Goal: Task Accomplishment & Management: Use online tool/utility

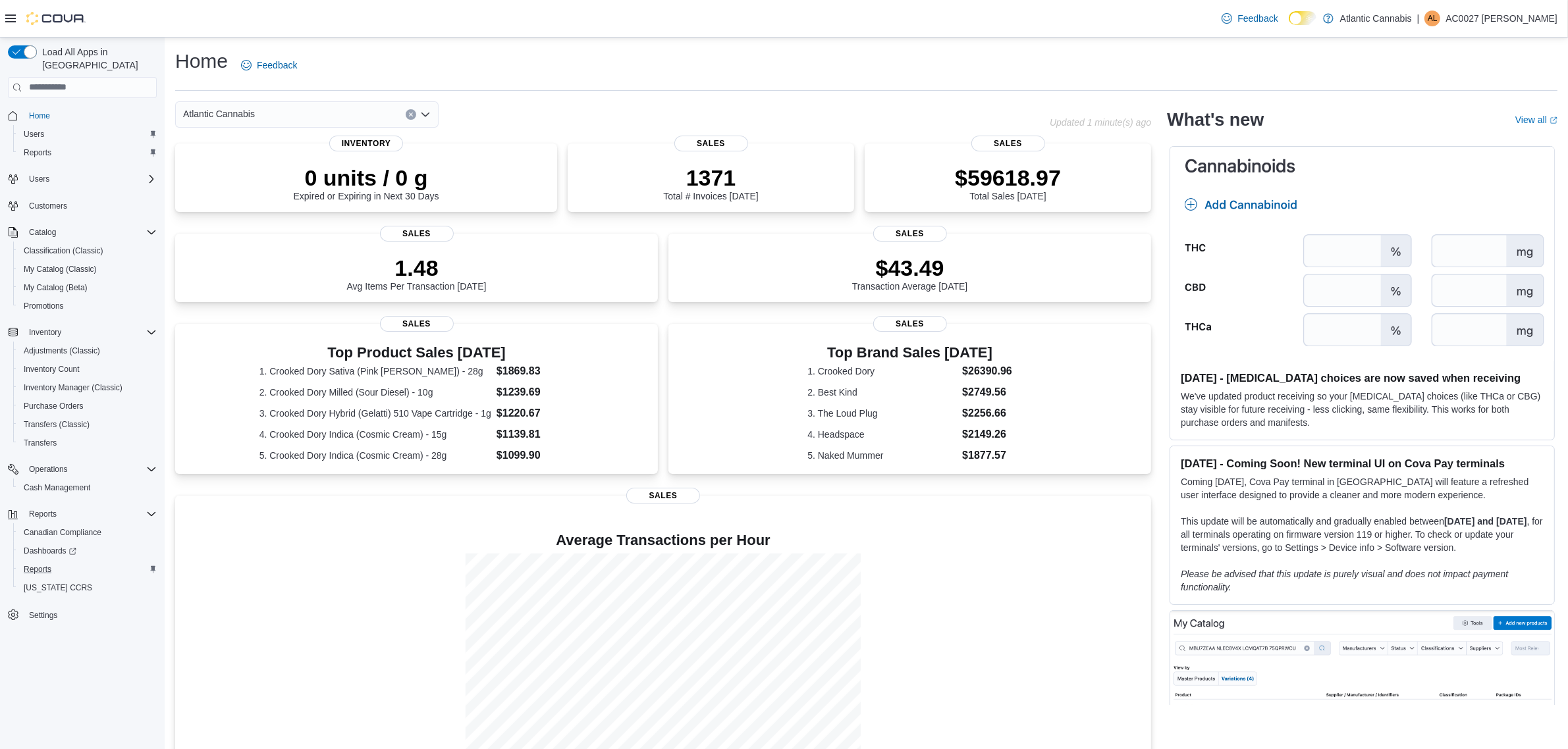
click at [69, 562] on div "Reports" at bounding box center [88, 570] width 138 height 16
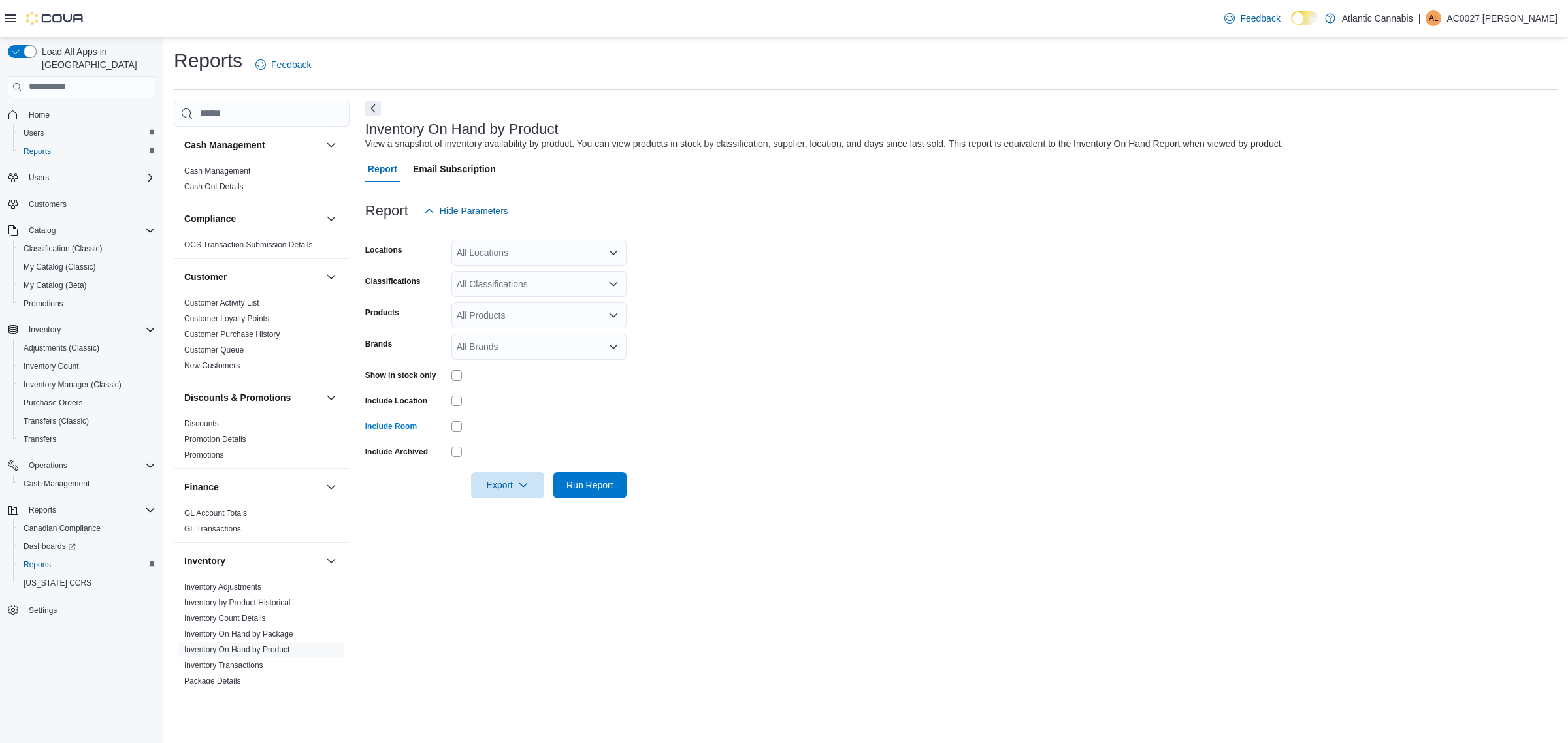
click at [497, 260] on div "All Locations" at bounding box center [539, 253] width 175 height 26
click at [817, 360] on form "Locations All Locations Combo box. Selected. Combo box input. All Locations. Ty…" at bounding box center [961, 361] width 1192 height 274
click at [616, 483] on span "Run Report" at bounding box center [590, 485] width 57 height 26
drag, startPoint x: 765, startPoint y: 495, endPoint x: 732, endPoint y: 498, distance: 33.1
click at [765, 495] on form "Locations All Locations Classifications All Classifications Products All Produc…" at bounding box center [955, 361] width 1180 height 274
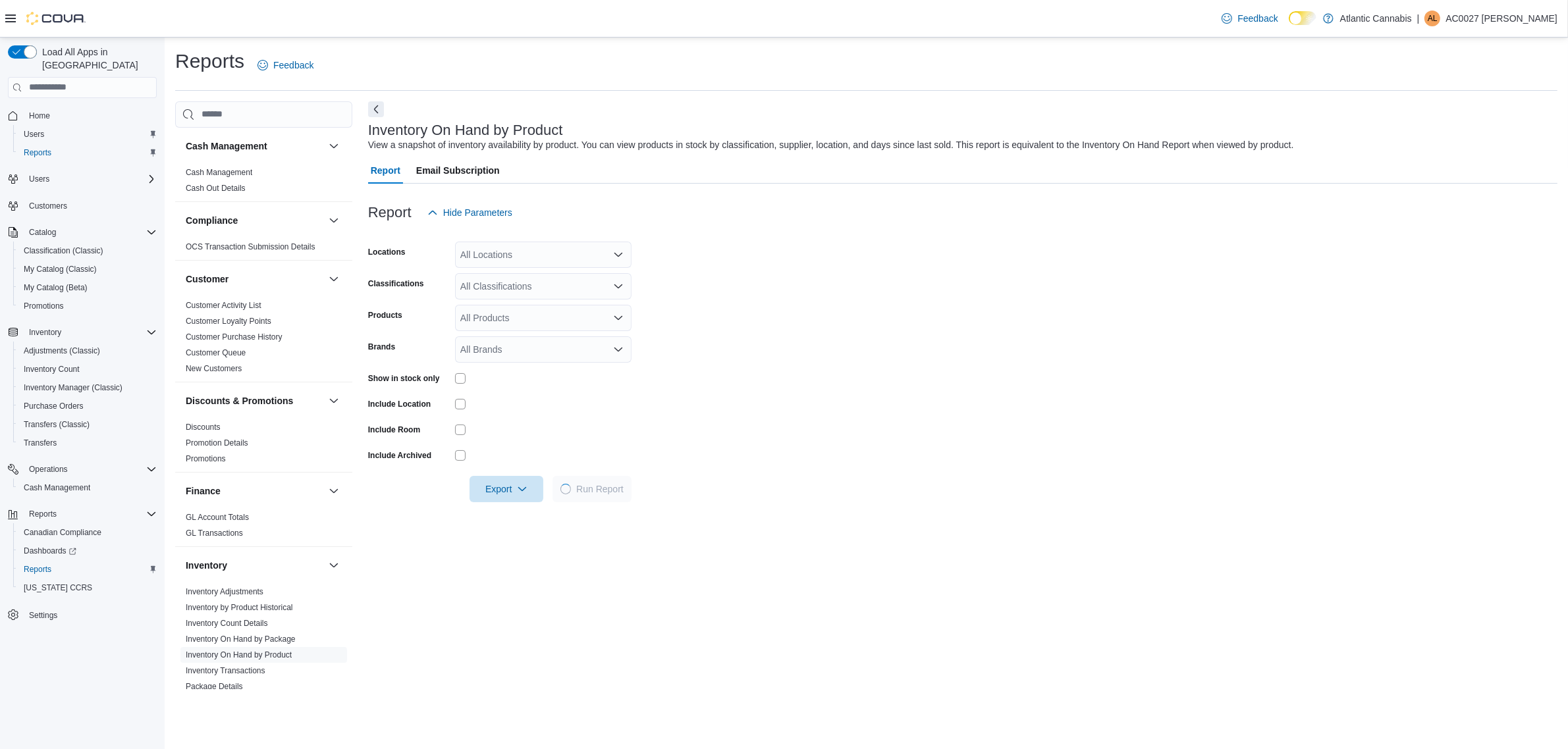
click at [821, 340] on form "Locations All Locations Classifications All Classifications Products All Produc…" at bounding box center [963, 364] width 1189 height 276
click at [1065, 301] on form "Locations All Locations Classifications All Classifications Products All Produc…" at bounding box center [963, 364] width 1189 height 276
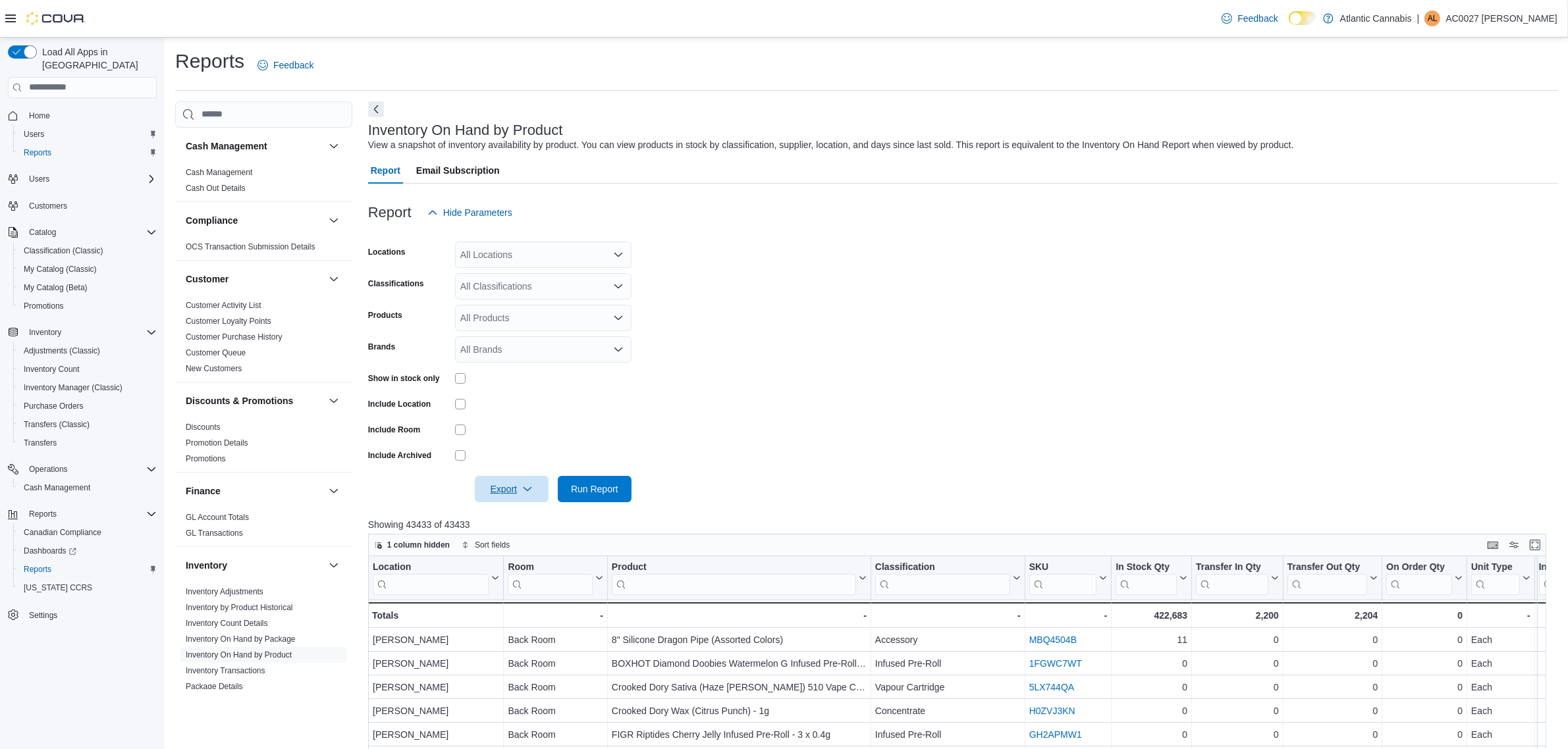
click at [528, 495] on span "Export" at bounding box center [512, 489] width 58 height 27
click at [514, 515] on span "Export to Excel" at bounding box center [514, 515] width 59 height 11
click at [1025, 502] on div at bounding box center [963, 510] width 1190 height 16
click at [1176, 266] on form "Locations All Locations Classifications All Classifications Products All Produc…" at bounding box center [963, 364] width 1190 height 276
click at [1025, 379] on form "Locations All Locations Classifications All Classifications Products All Produc…" at bounding box center [963, 364] width 1190 height 276
